Goal: Navigation & Orientation: Find specific page/section

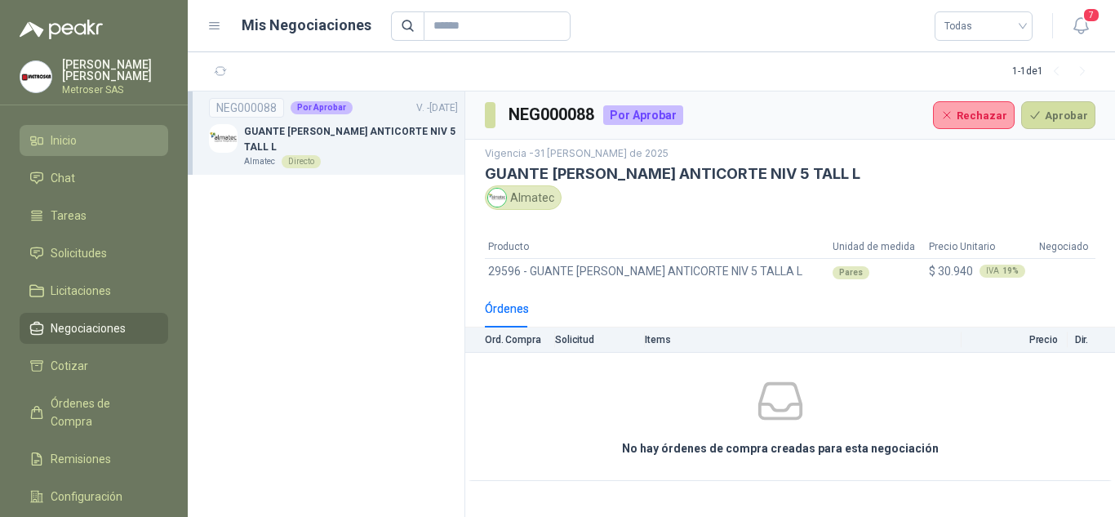
click at [77, 134] on span "Inicio" at bounding box center [64, 140] width 26 height 18
